Goal: Find specific page/section: Find specific page/section

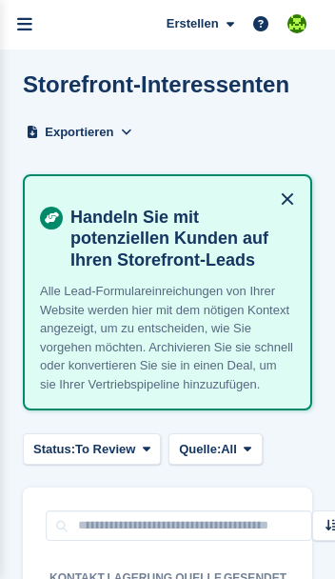
click at [32, 22] on link "menu" at bounding box center [25, 25] width 50 height 50
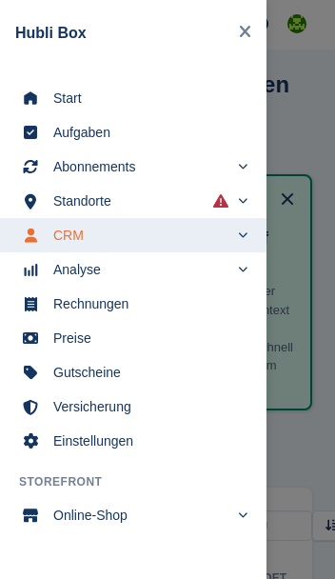
click at [57, 90] on span "Start" at bounding box center [145, 98] width 185 height 27
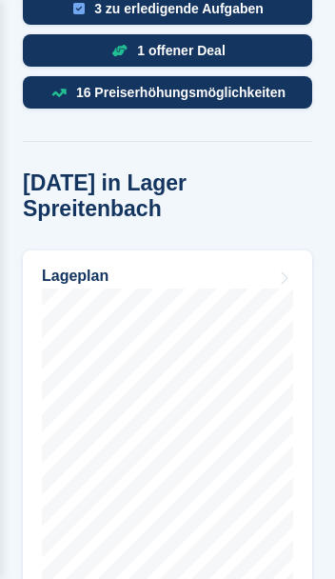
scroll to position [1119, 0]
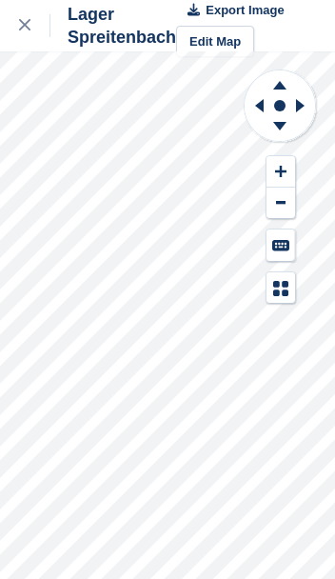
scroll to position [25, 0]
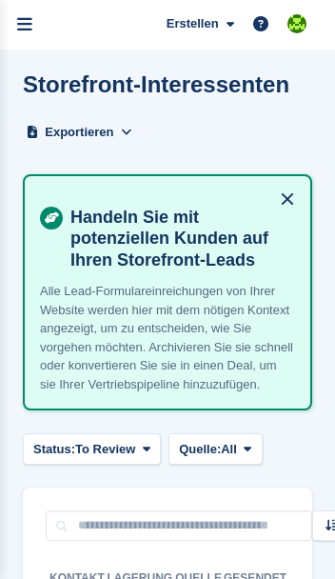
click at [37, 22] on link "menu" at bounding box center [25, 25] width 50 height 50
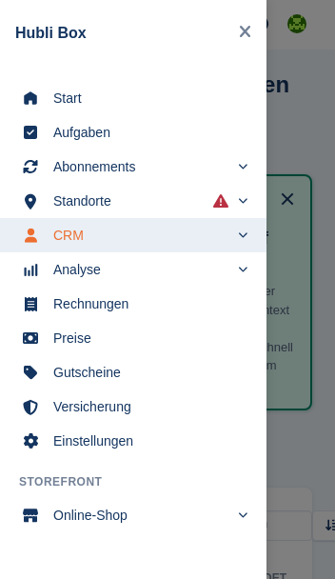
click at [55, 99] on span "Start" at bounding box center [145, 98] width 185 height 27
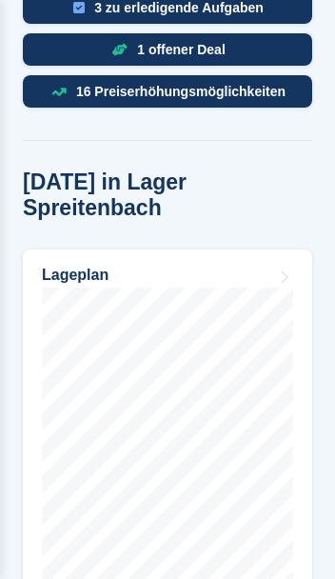
scroll to position [1098, 0]
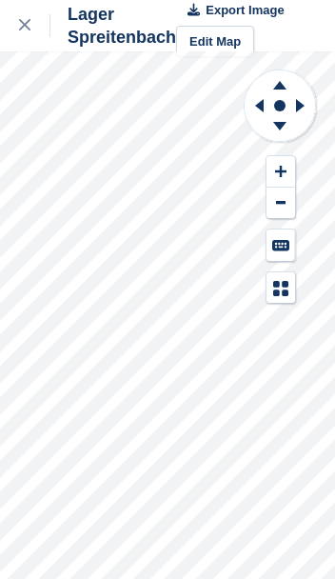
scroll to position [25, 0]
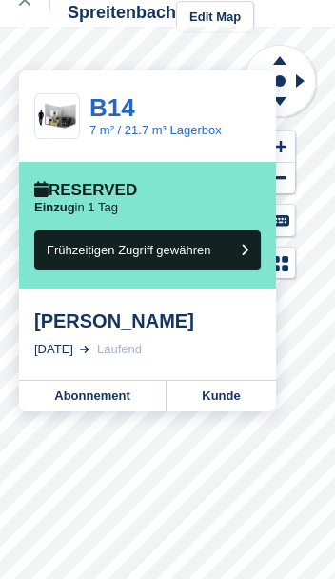
click at [237, 401] on link "Kunde" at bounding box center [222, 396] width 110 height 30
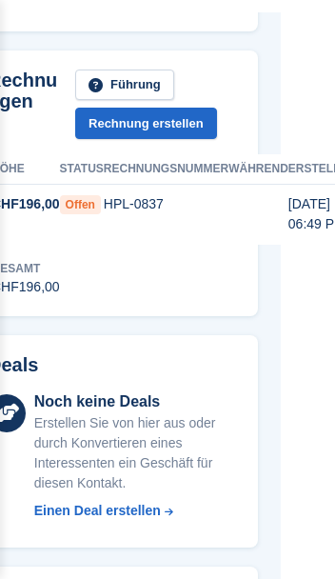
scroll to position [526, 110]
